Goal: Information Seeking & Learning: Learn about a topic

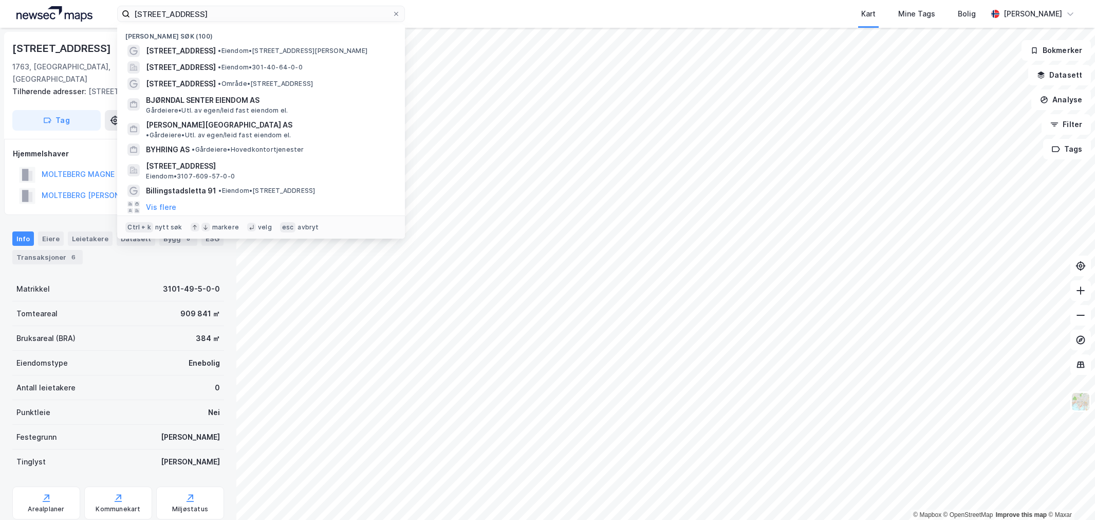
click at [145, 14] on input "[STREET_ADDRESS]" at bounding box center [261, 13] width 262 height 15
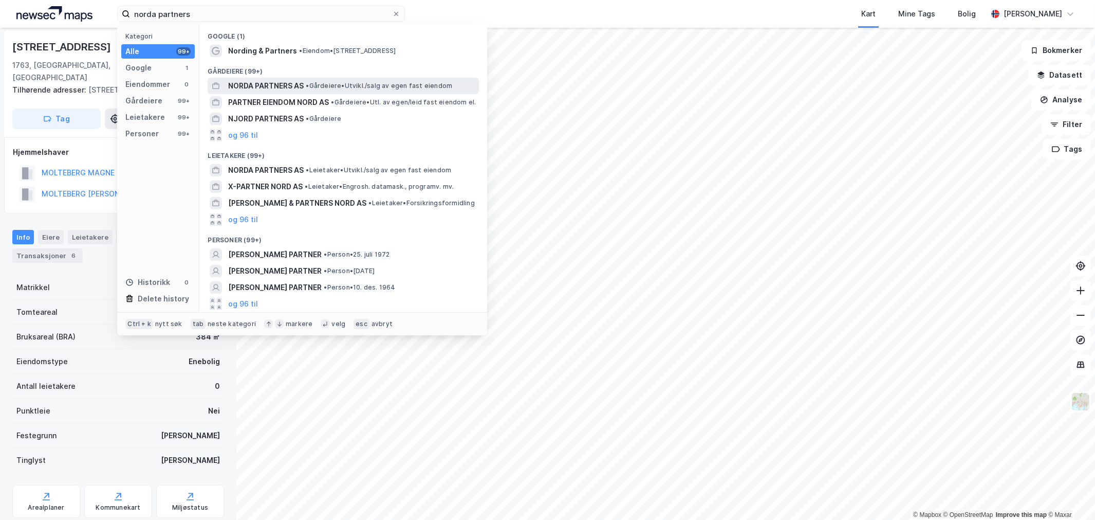
type input "norda partners"
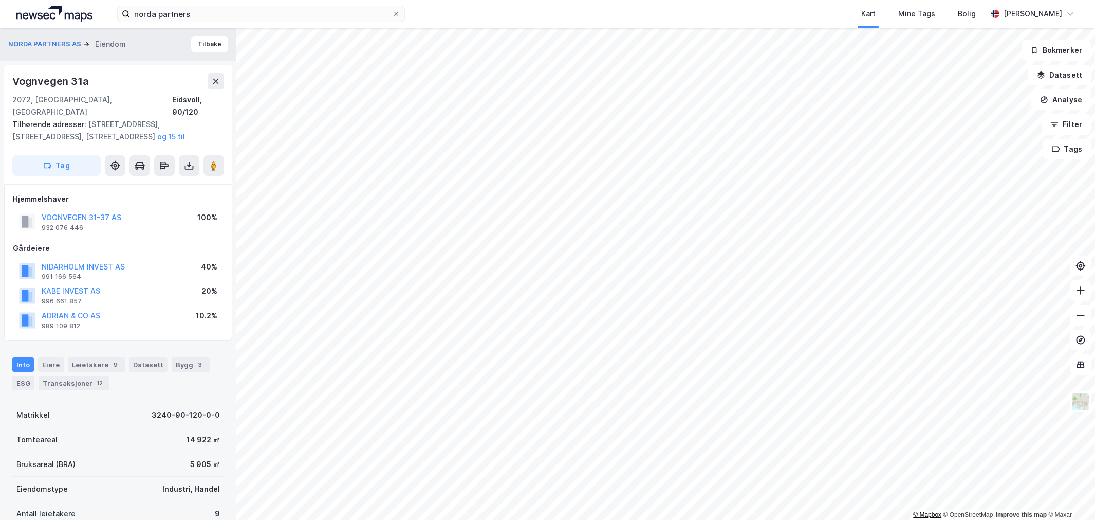
scroll to position [2, 0]
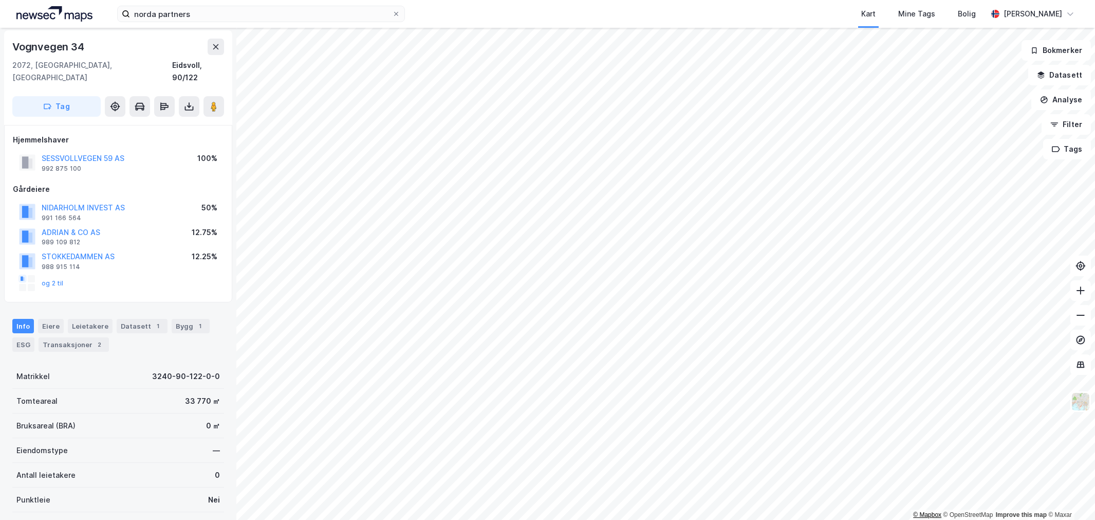
scroll to position [2, 0]
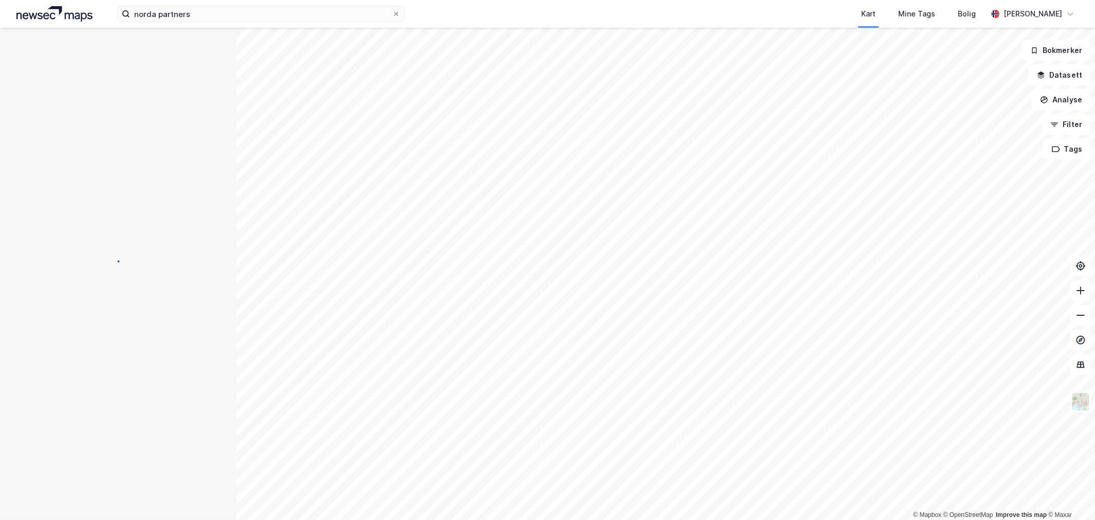
scroll to position [2, 0]
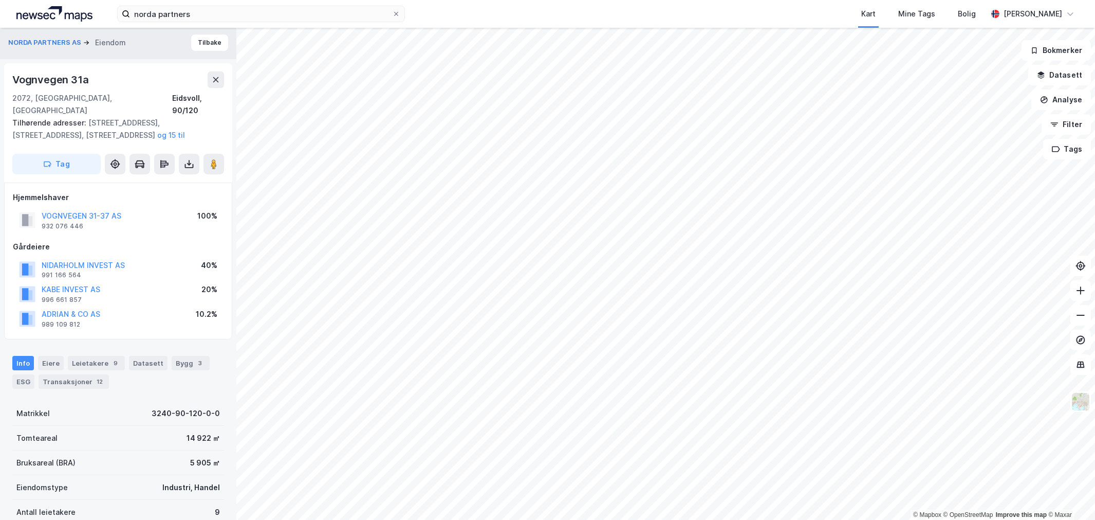
scroll to position [2, 0]
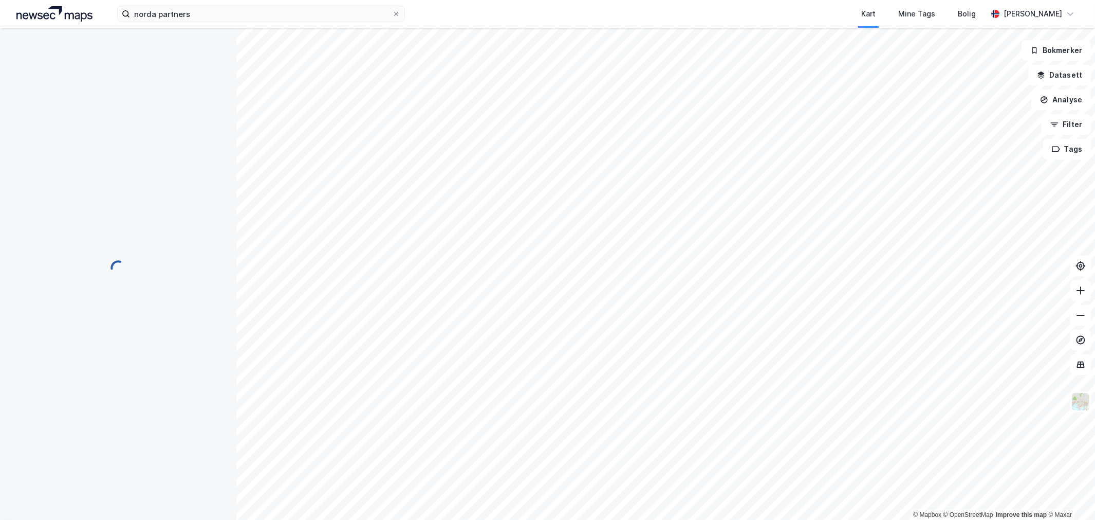
scroll to position [2, 0]
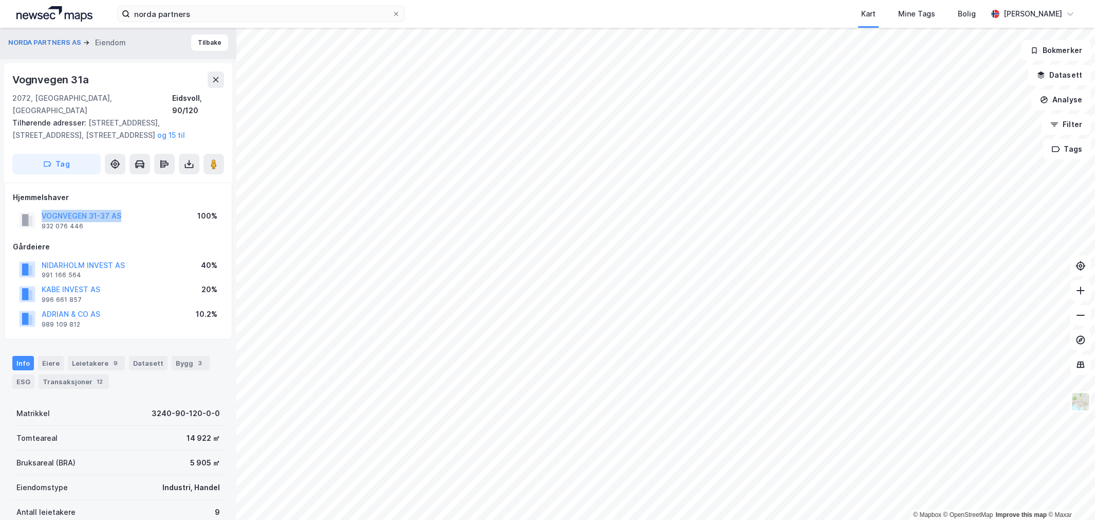
drag, startPoint x: 146, startPoint y: 200, endPoint x: 32, endPoint y: 203, distance: 114.2
click at [32, 208] on div "VOGNVEGEN 31-37 AS 932 076 446 100%" at bounding box center [118, 220] width 211 height 25
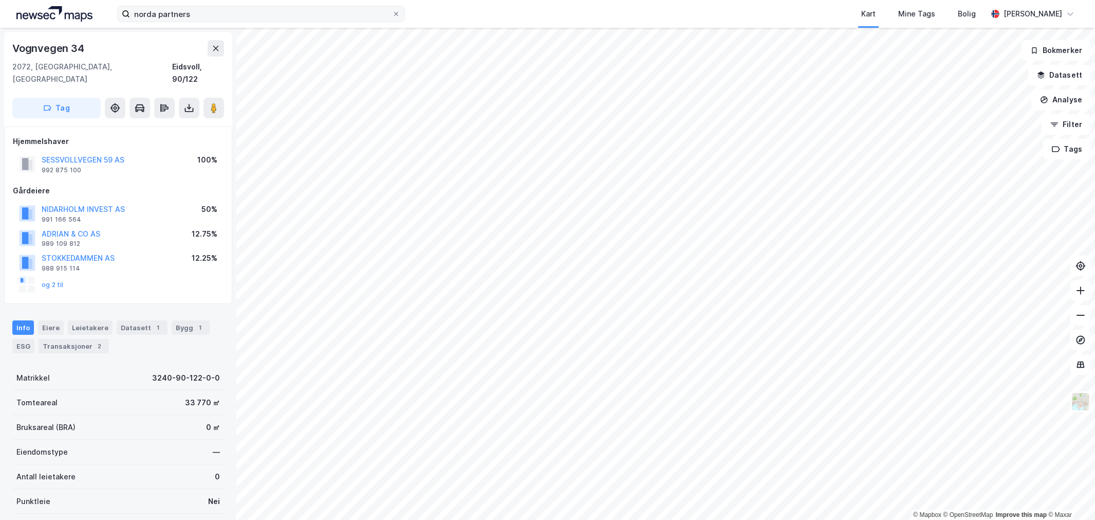
scroll to position [2, 0]
